Goal: Navigation & Orientation: Understand site structure

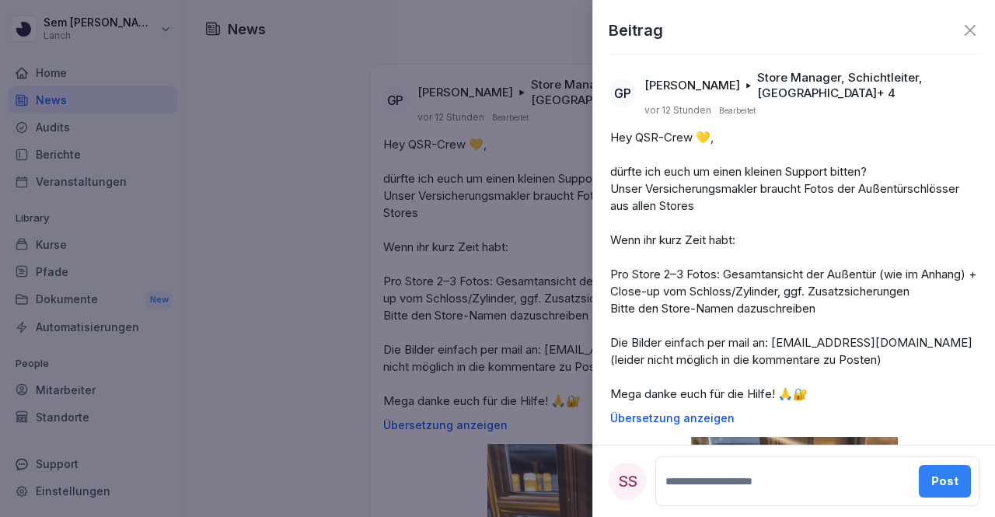
scroll to position [61, 0]
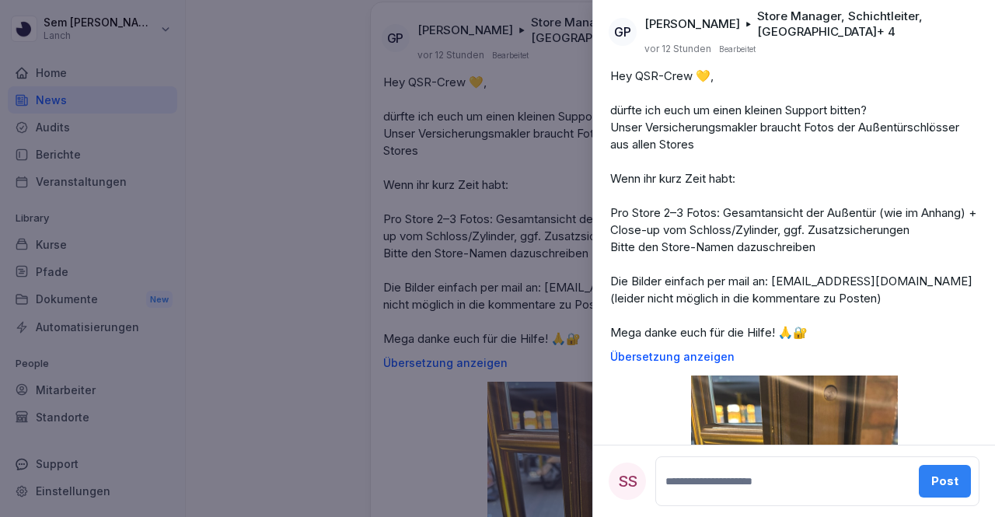
click at [0, 173] on div at bounding box center [497, 258] width 995 height 517
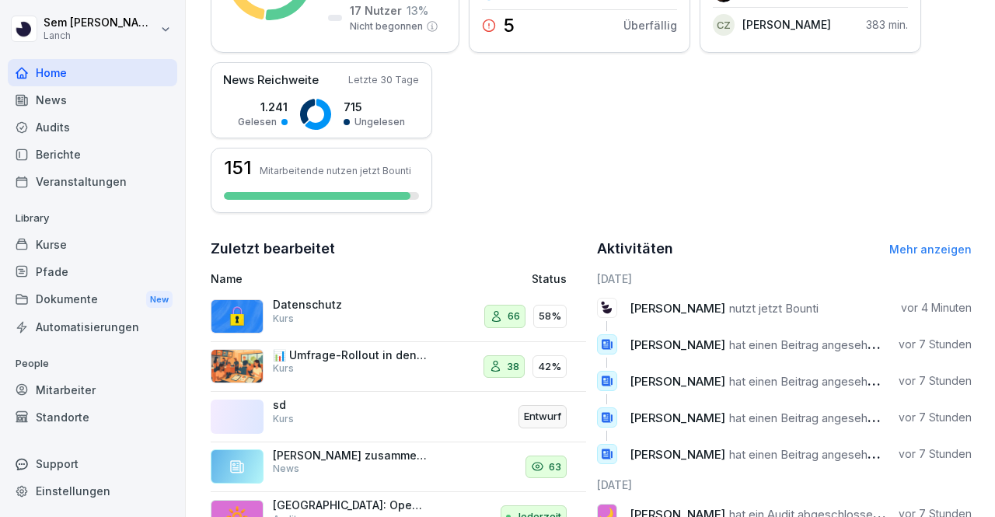
scroll to position [461, 0]
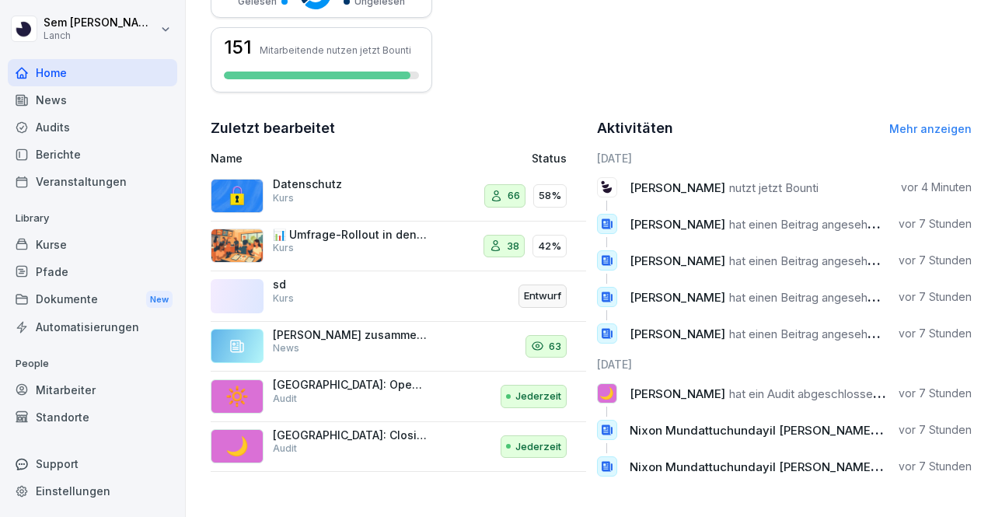
click at [105, 397] on div "Mitarbeiter" at bounding box center [92, 389] width 169 height 27
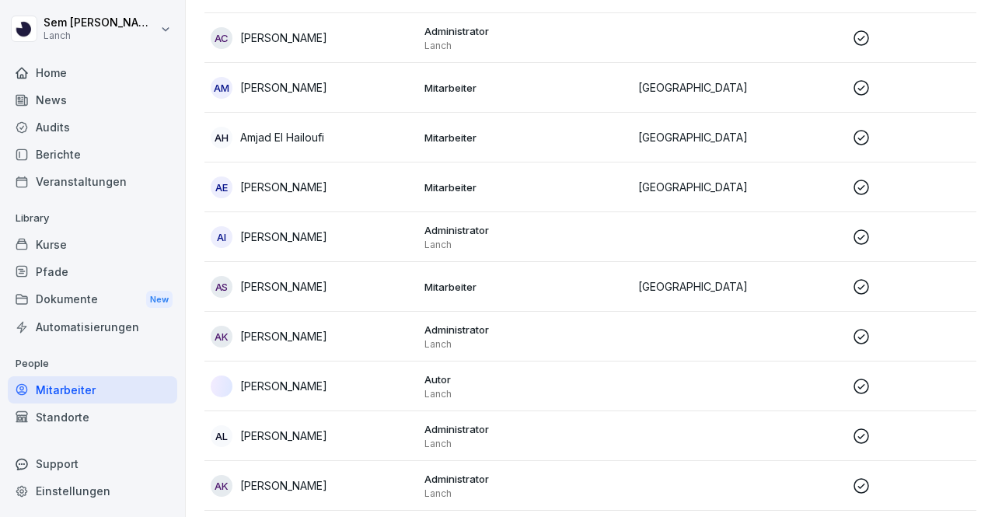
scroll to position [16, 0]
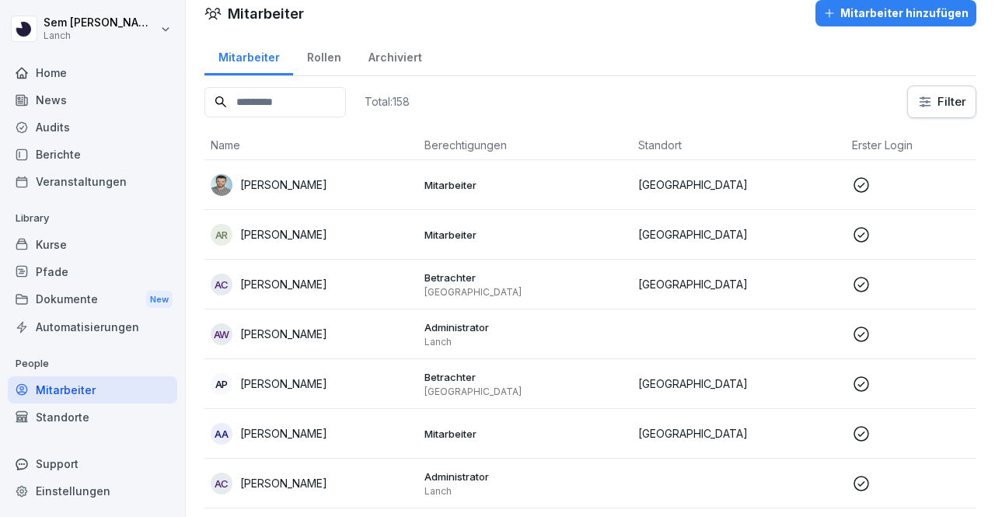
click at [87, 243] on div "Kurse" at bounding box center [92, 244] width 169 height 27
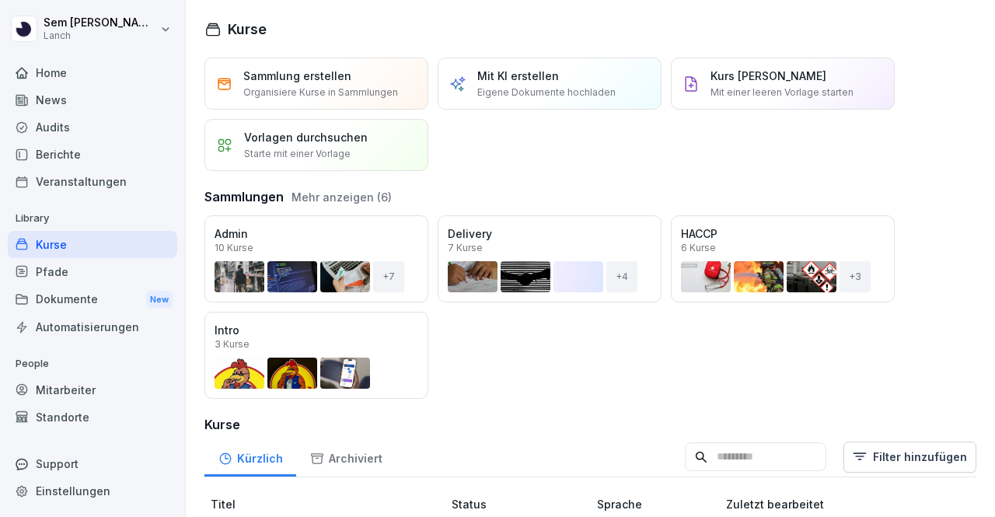
click at [0, 0] on div "Öffnen" at bounding box center [0, 0] width 0 height 0
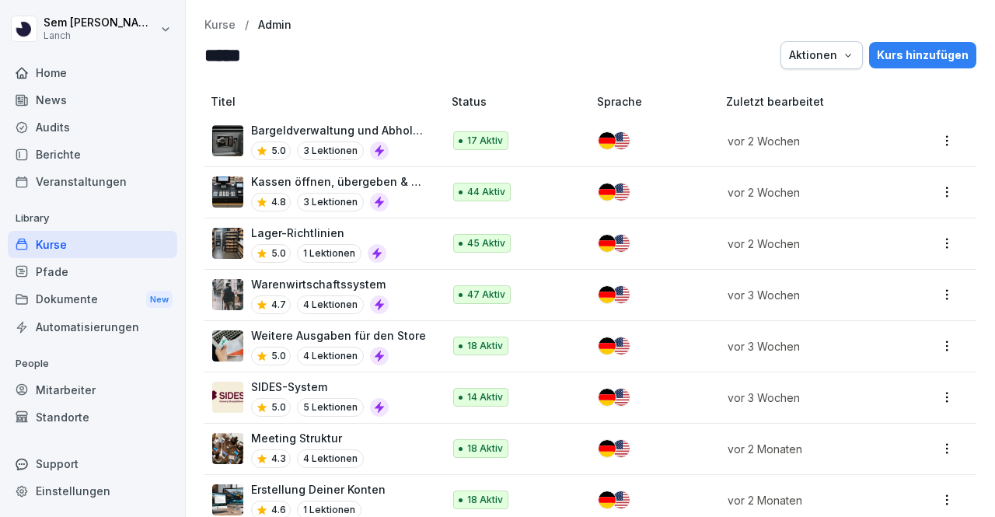
click at [227, 29] on p "Kurse" at bounding box center [219, 25] width 31 height 13
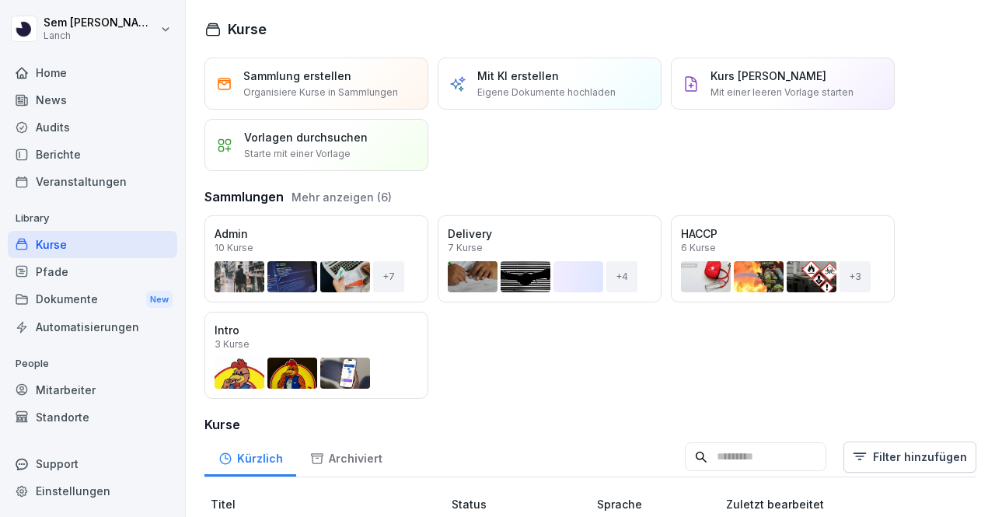
click at [0, 0] on div "Öffnen" at bounding box center [0, 0] width 0 height 0
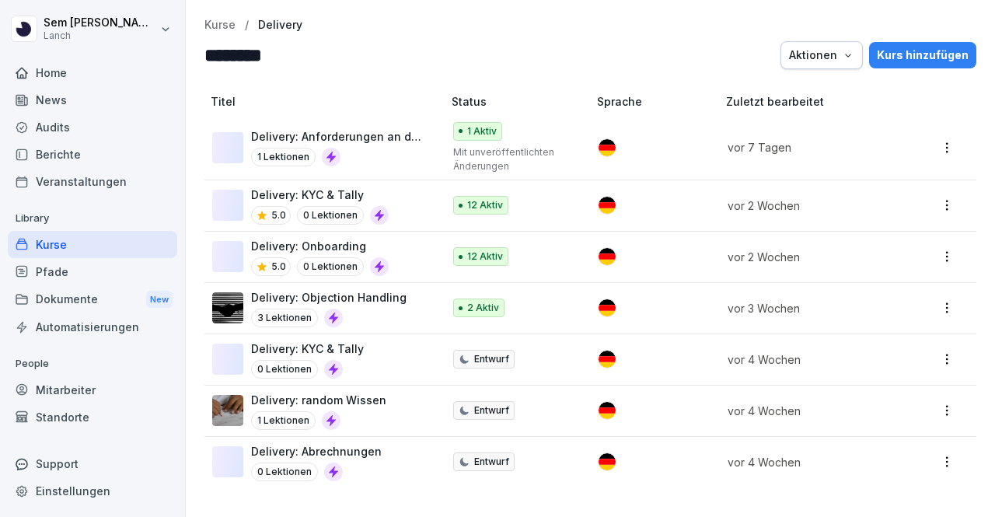
click at [222, 29] on p "Kurse" at bounding box center [219, 25] width 31 height 13
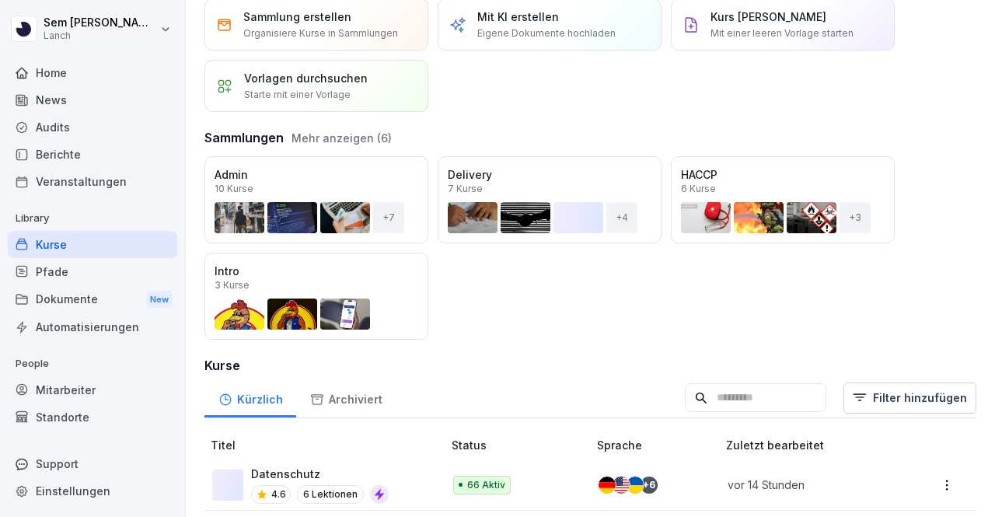
scroll to position [233, 0]
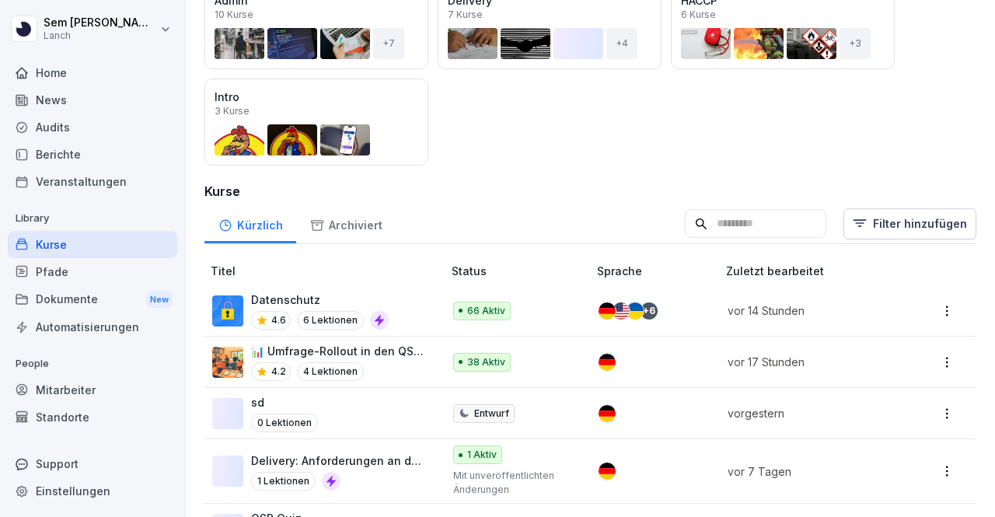
click at [62, 155] on div "Berichte" at bounding box center [92, 154] width 169 height 27
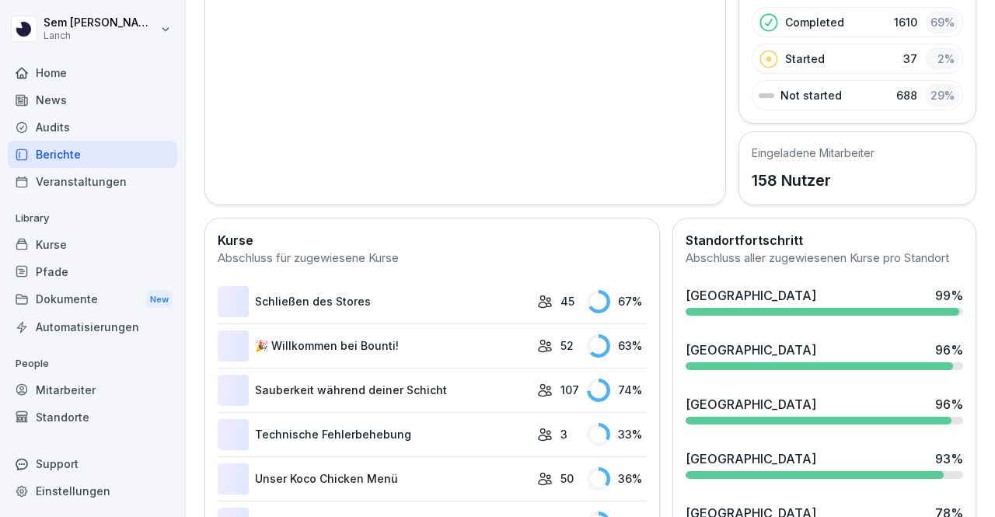
click at [71, 127] on div "Audits" at bounding box center [92, 127] width 169 height 27
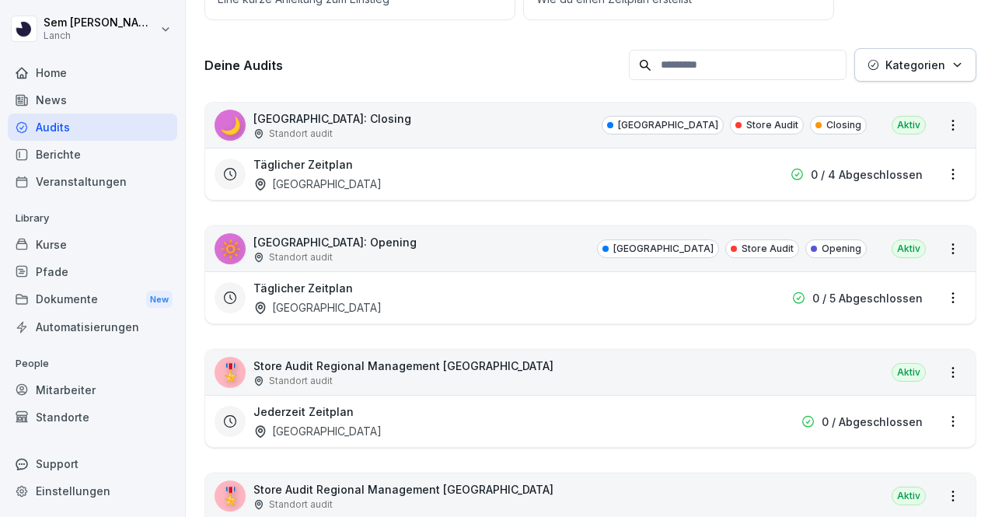
scroll to position [171, 0]
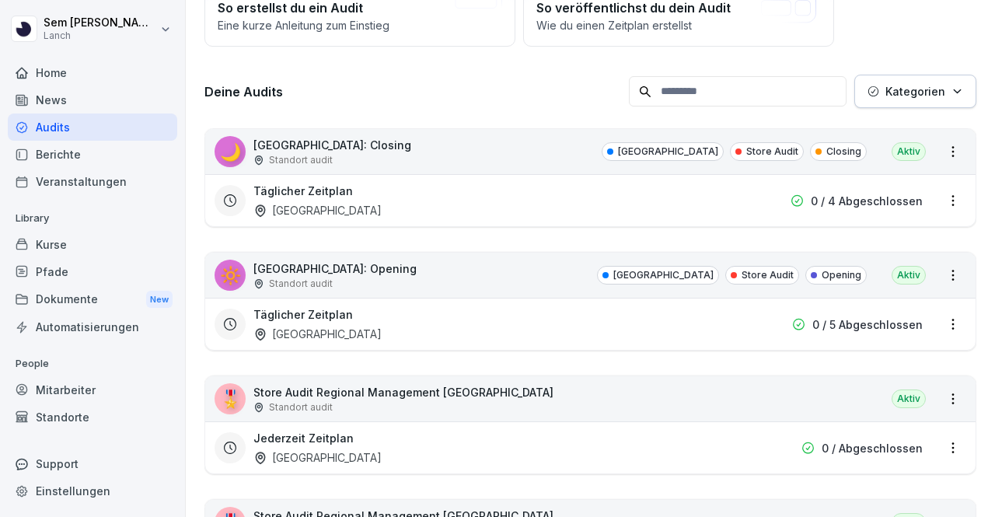
click at [0, 356] on div "[PERSON_NAME] Lanch Home News Audits Berichte Veranstaltungen Library Kurse Pfa…" at bounding box center [93, 258] width 186 height 517
